Goal: Task Accomplishment & Management: Use online tool/utility

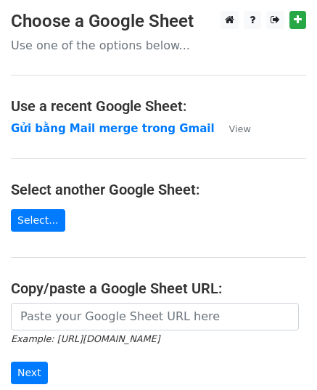
scroll to position [185, 0]
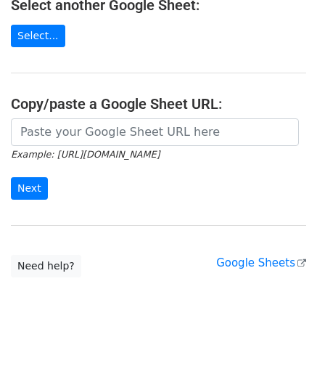
click at [49, 124] on input "url" at bounding box center [155, 132] width 288 height 28
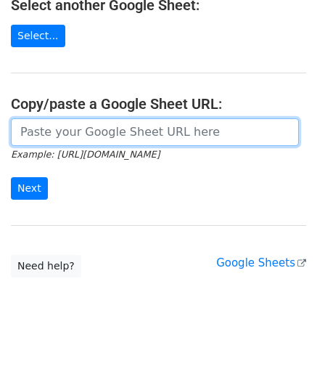
click at [51, 131] on input "url" at bounding box center [155, 132] width 288 height 28
paste input "https://docs.google.com/spreadsheets/d/1cjVd6gRPH9KNXuA38ONzmLVpR97er3TsyXYcOIG…"
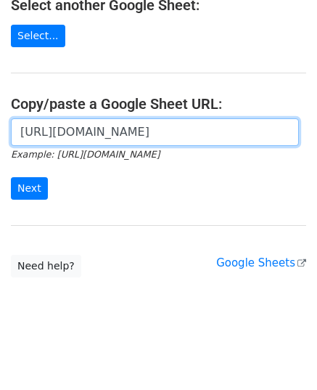
scroll to position [0, 426]
type input "https://docs.google.com/spreadsheets/d/1cjVd6gRPH9KNXuA38ONzmLVpR97er3TsyXYcOIG…"
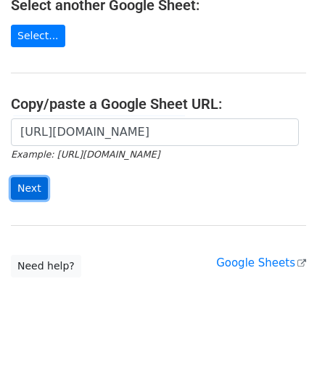
click at [35, 179] on input "Next" at bounding box center [29, 188] width 37 height 23
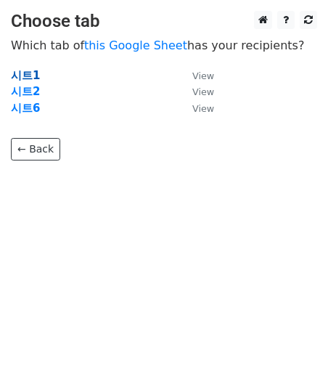
click at [29, 73] on strong "시트1" at bounding box center [25, 75] width 29 height 13
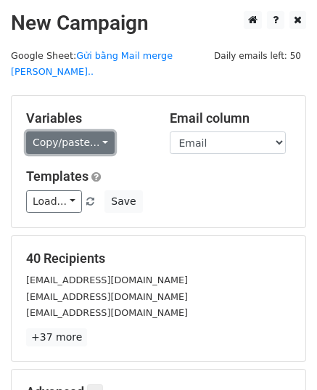
click at [99, 132] on link "Copy/paste..." at bounding box center [70, 142] width 89 height 23
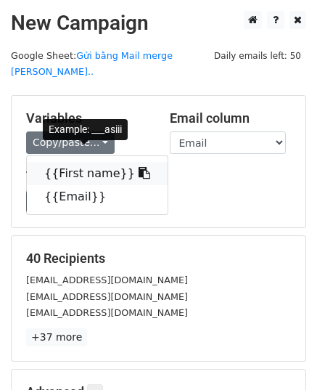
click at [97, 162] on link "{{First name}}" at bounding box center [97, 173] width 141 height 23
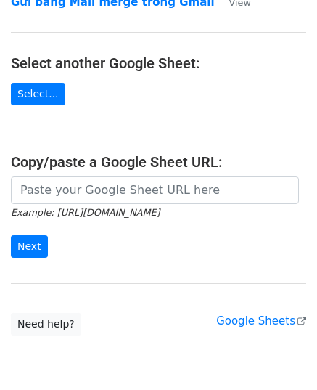
scroll to position [185, 0]
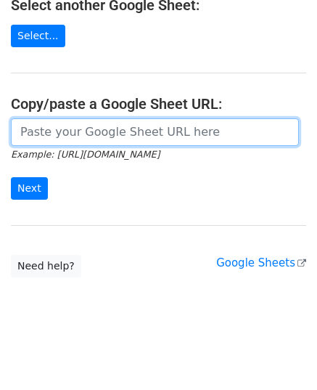
click at [89, 136] on input "url" at bounding box center [155, 132] width 288 height 28
paste input "https://docs.google.com/spreadsheets/d/1cjVd6gRPH9KNXuA38ONzmLVpR97er3TsyXYcOIG…"
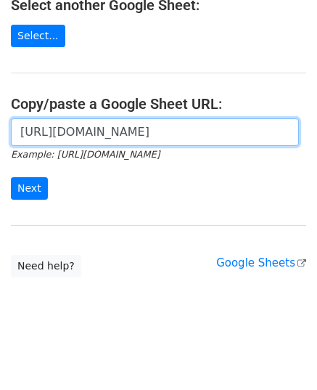
scroll to position [0, 439]
type input "https://docs.google.com/spreadsheets/d/1cjVd6gRPH9KNXuA38ONzmLVpR97er3TsyXYcOIG…"
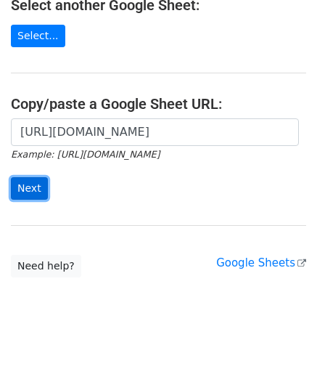
click at [33, 182] on input "Next" at bounding box center [29, 188] width 37 height 23
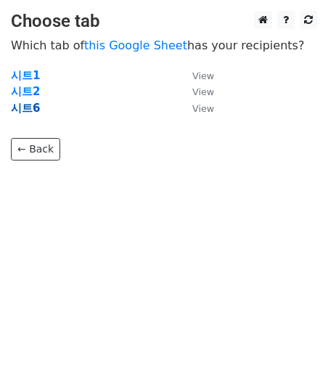
click at [27, 108] on strong "시트6" at bounding box center [25, 108] width 29 height 13
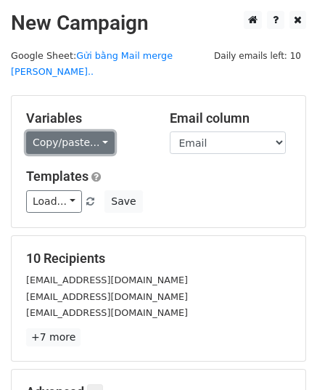
click at [61, 131] on link "Copy/paste..." at bounding box center [70, 142] width 89 height 23
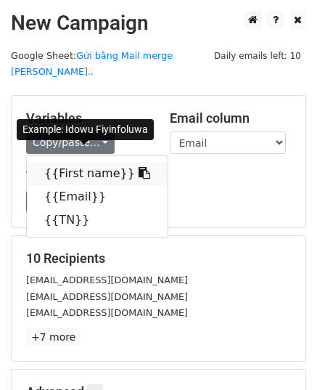
click at [105, 162] on link "{{First name}}" at bounding box center [97, 173] width 141 height 23
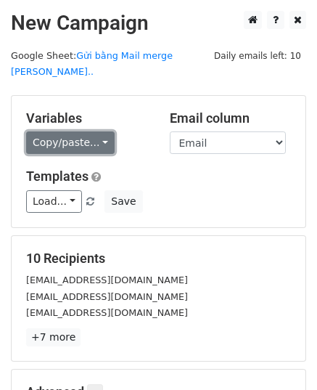
click at [92, 132] on link "Copy/paste..." at bounding box center [70, 142] width 89 height 23
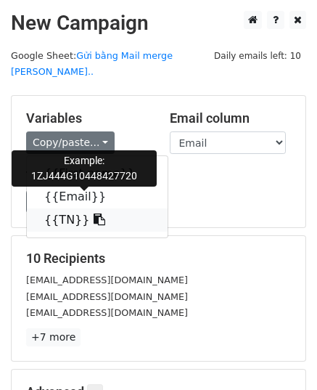
click at [94, 214] on icon at bounding box center [100, 220] width 12 height 12
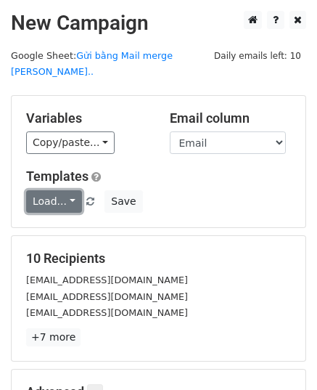
click at [57, 190] on link "Load..." at bounding box center [54, 201] width 56 height 23
click at [65, 190] on link "Load..." at bounding box center [54, 201] width 56 height 23
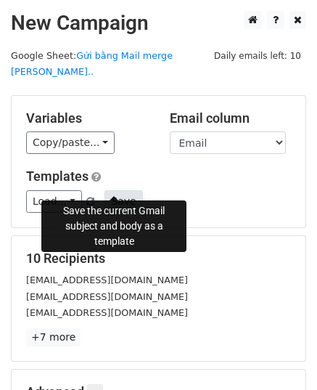
click at [113, 190] on button "Save" at bounding box center [124, 201] width 38 height 23
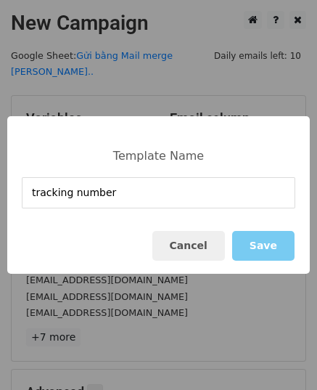
type input "tracking number"
click at [268, 248] on button "Save" at bounding box center [263, 246] width 62 height 30
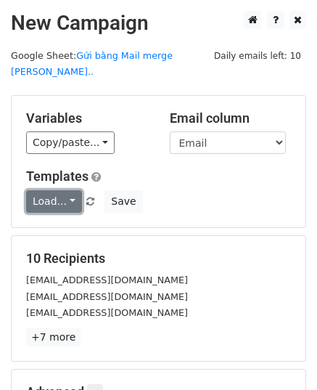
click at [72, 190] on link "Load..." at bounding box center [54, 201] width 56 height 23
click at [71, 190] on link "Load..." at bounding box center [54, 201] width 56 height 23
